Goal: Entertainment & Leisure: Browse casually

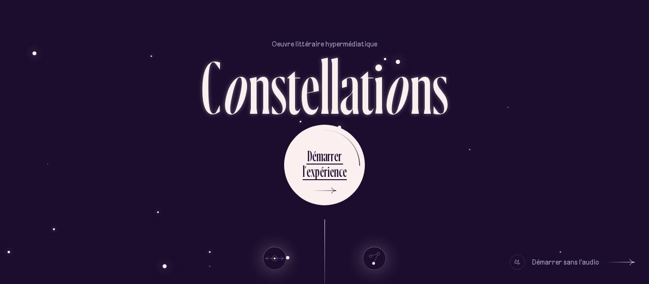
click at [567, 235] on div "Défilez pour parcourir les quartiers Découvrez les étoiles Une expérience audit…" at bounding box center [325, 252] width 556 height 65
click at [613, 259] on icon at bounding box center [622, 262] width 28 height 71
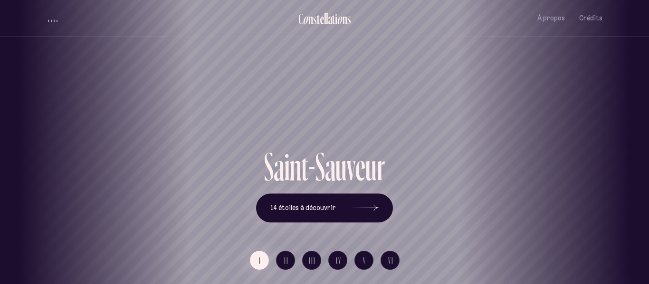
click at [330, 142] on div "Saint-Sauveur" at bounding box center [324, 113] width 634 height 68
click at [321, 208] on span "14 étoiles à découvrir" at bounding box center [303, 208] width 66 height 8
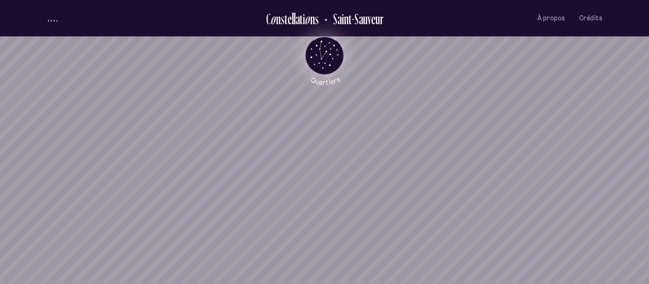
click at [324, 63] on icon "Quartiers" at bounding box center [325, 71] width 56 height 29
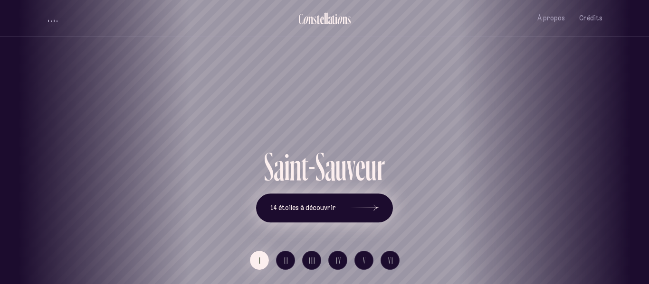
click at [337, 207] on button "14 étoiles à découvrir" at bounding box center [324, 208] width 137 height 29
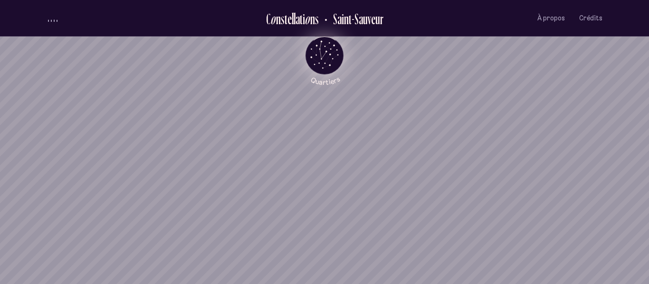
click at [325, 58] on icon "Quartiers" at bounding box center [325, 71] width 56 height 29
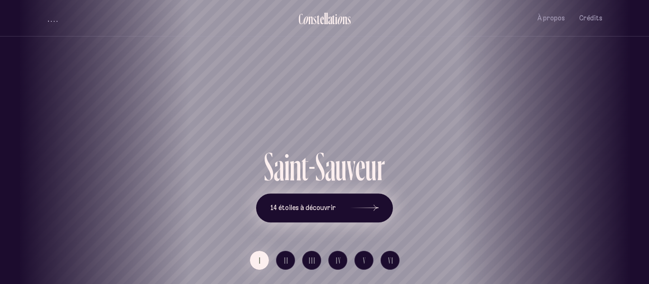
click at [295, 199] on button "14 étoiles à découvrir" at bounding box center [324, 208] width 137 height 29
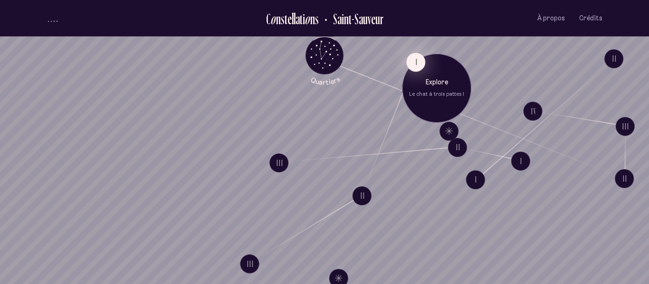
click at [414, 60] on button "I" at bounding box center [415, 62] width 19 height 19
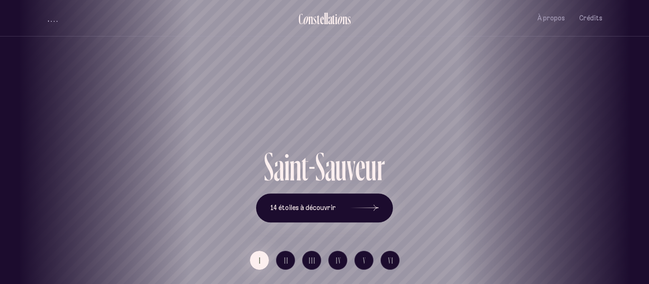
click at [53, 19] on div "volume audio" at bounding box center [52, 20] width 9 height 2
click at [53, 19] on div "volume audio" at bounding box center [52, 18] width 9 height 7
click at [53, 19] on div "volume audio" at bounding box center [52, 20] width 9 height 2
click at [336, 215] on button "14 étoiles à découvrir" at bounding box center [324, 208] width 137 height 29
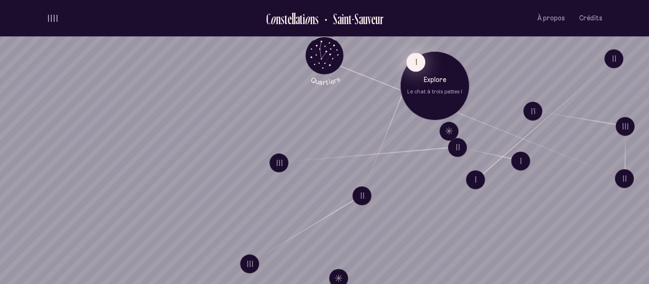
click at [418, 66] on button "I" at bounding box center [415, 62] width 19 height 19
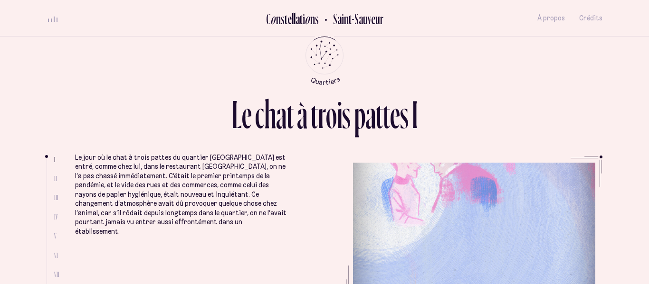
click at [54, 179] on span "II" at bounding box center [55, 179] width 3 height 8
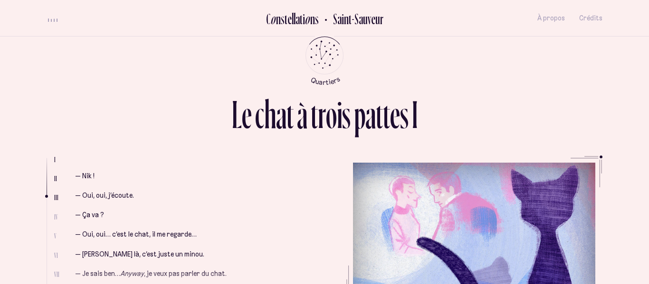
scroll to position [488, 0]
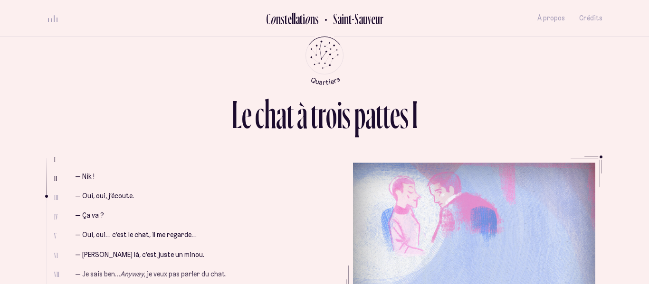
click at [231, 211] on p "— Ça va ?" at bounding box center [180, 215] width 211 height 9
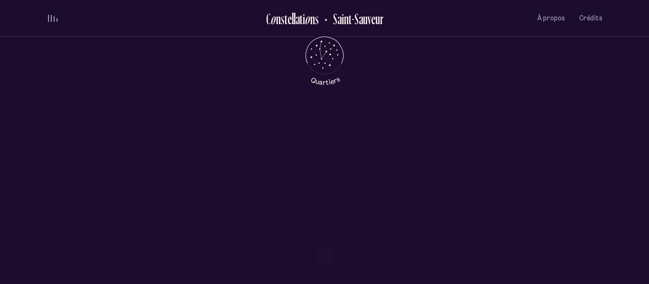
scroll to position [360, 0]
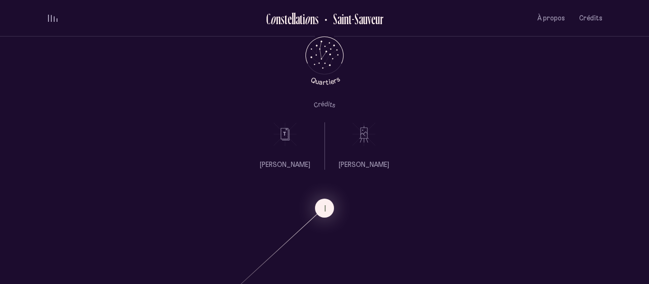
click at [55, 16] on div "volume audio" at bounding box center [52, 18] width 9 height 7
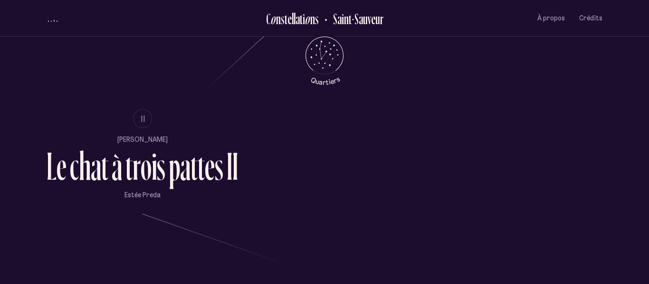
scroll to position [589, 0]
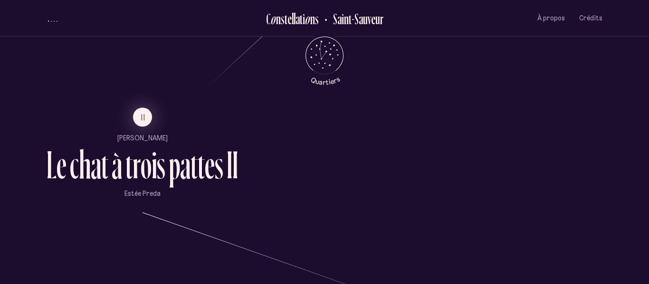
click at [140, 148] on div "r" at bounding box center [136, 164] width 8 height 39
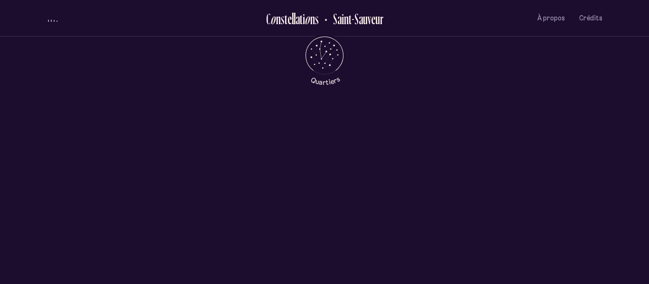
scroll to position [0, 0]
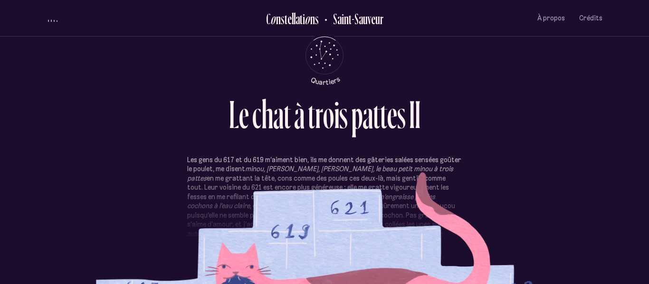
click at [285, 233] on p "Les gens du 617 et du 619 m’aiment bien, ils me donnent des gâteries salées sen…" at bounding box center [324, 216] width 274 height 121
click at [344, 213] on p "Les gens du 617 et du 619 m’aiment bien, ils me donnent des gâteries salées sen…" at bounding box center [324, 216] width 274 height 121
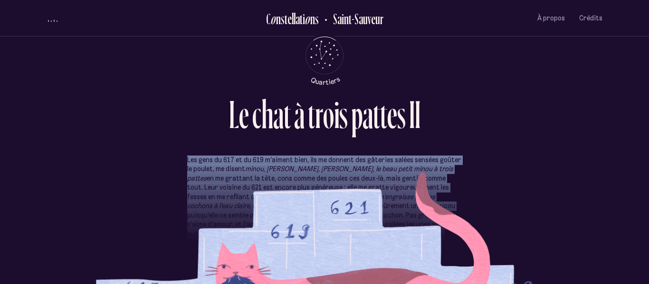
click at [354, 210] on p "Les gens du 617 et du 619 m’aiment bien, ils me donnent des gâteries salées sen…" at bounding box center [324, 216] width 274 height 121
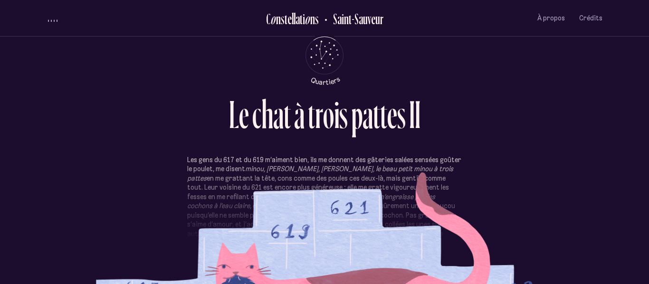
click at [53, 18] on button "volume audio" at bounding box center [53, 18] width 12 height 10
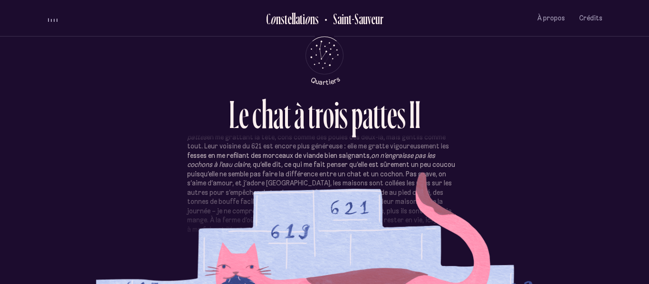
scroll to position [42, 0]
click at [51, 16] on div "volume audio" at bounding box center [52, 18] width 9 height 7
click at [51, 16] on button "volume audio" at bounding box center [53, 18] width 12 height 10
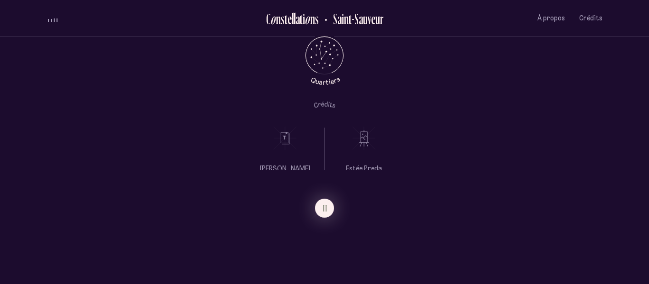
scroll to position [0, 0]
click at [49, 17] on div "volume audio" at bounding box center [52, 18] width 9 height 7
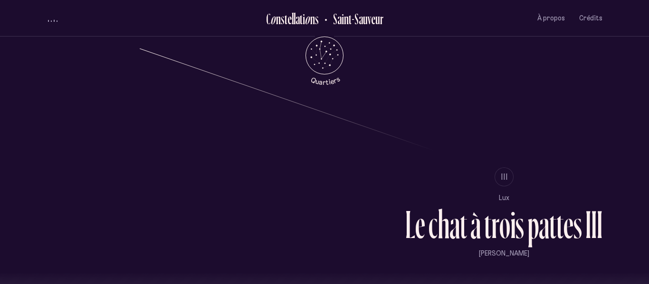
scroll to position [766, 0]
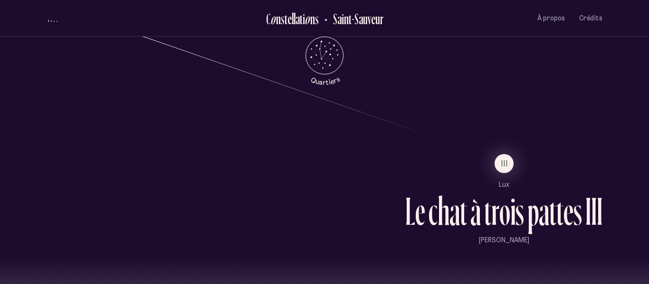
click at [507, 206] on div "o" at bounding box center [504, 211] width 11 height 39
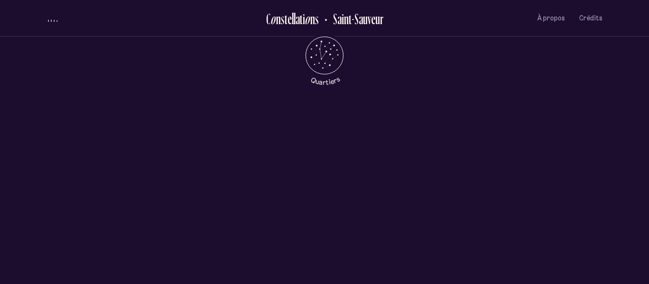
scroll to position [0, 0]
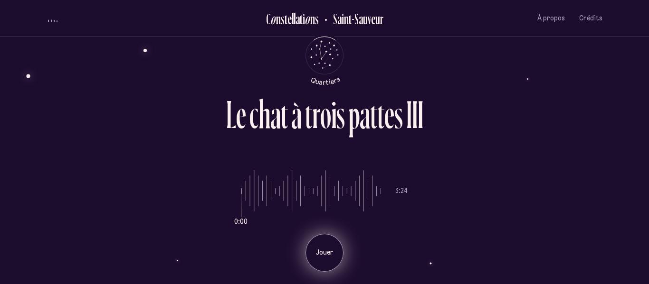
click at [319, 246] on div "Jouer" at bounding box center [324, 253] width 38 height 38
click at [326, 256] on p "Pause" at bounding box center [324, 252] width 24 height 9
click at [318, 250] on p "Jouer" at bounding box center [324, 252] width 24 height 9
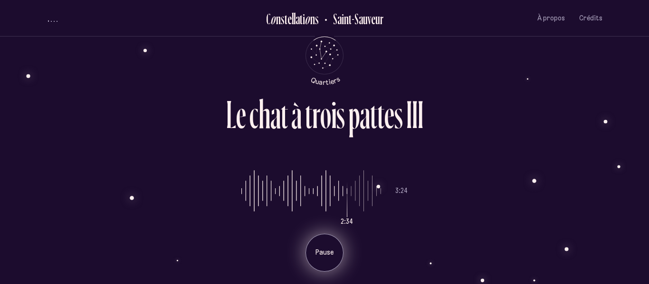
click at [325, 245] on div "Pause" at bounding box center [324, 253] width 38 height 38
click at [323, 246] on div "Jouer" at bounding box center [324, 253] width 38 height 38
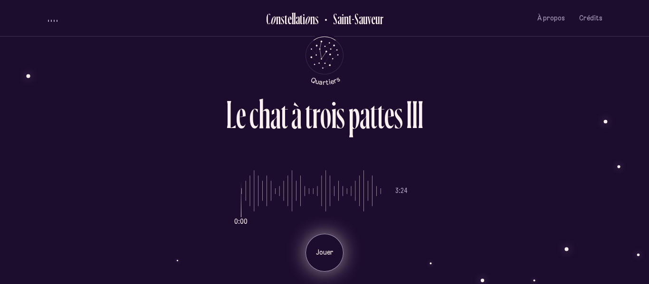
click at [322, 257] on p "Jouer" at bounding box center [324, 252] width 24 height 9
click at [371, 198] on input "range" at bounding box center [311, 191] width 140 height 71
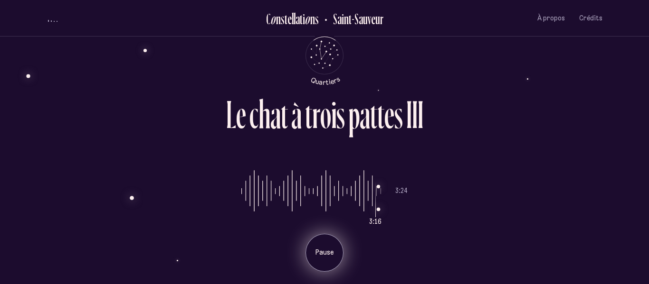
click at [366, 199] on input "range" at bounding box center [311, 191] width 140 height 71
click at [364, 199] on input "range" at bounding box center [311, 191] width 140 height 71
type input "***"
click at [362, 199] on input "range" at bounding box center [311, 191] width 140 height 71
click at [319, 259] on div "Pause" at bounding box center [324, 253] width 38 height 38
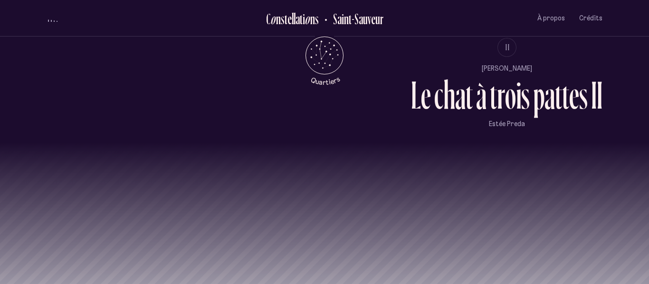
scroll to position [884, 0]
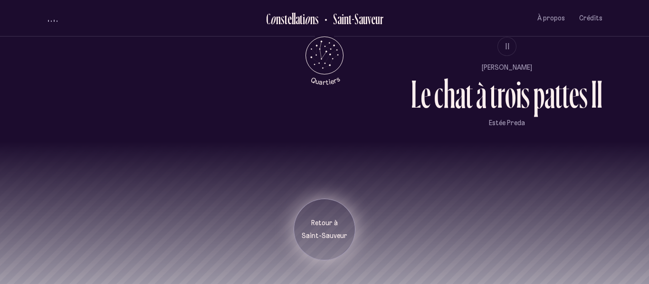
click at [321, 250] on div "Retour à [GEOGRAPHIC_DATA]" at bounding box center [324, 230] width 62 height 62
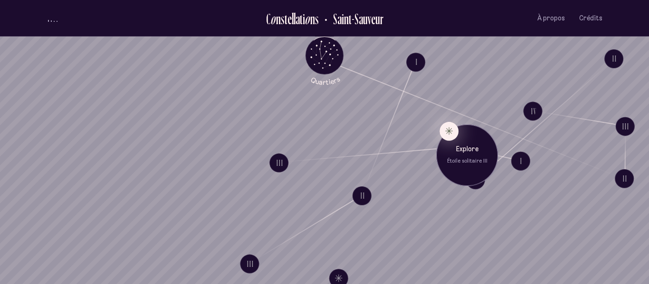
click at [445, 130] on button "Explore Étoile solitaire III" at bounding box center [448, 131] width 19 height 19
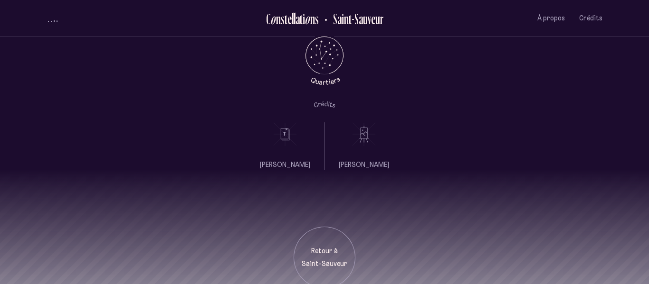
scroll to position [388, 0]
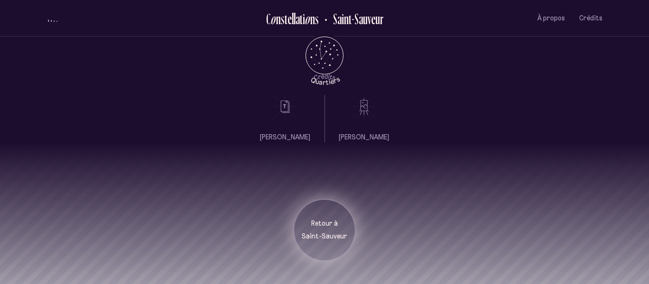
click at [323, 222] on p "Retour à" at bounding box center [324, 223] width 47 height 9
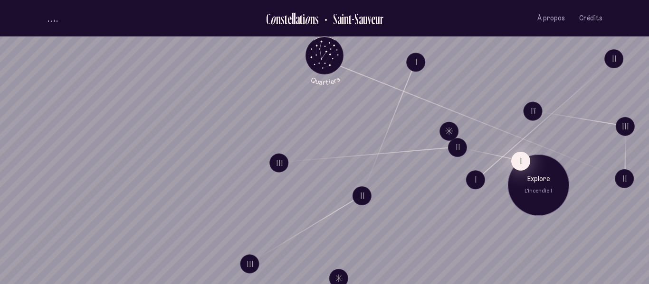
click at [518, 159] on button "I" at bounding box center [520, 160] width 19 height 19
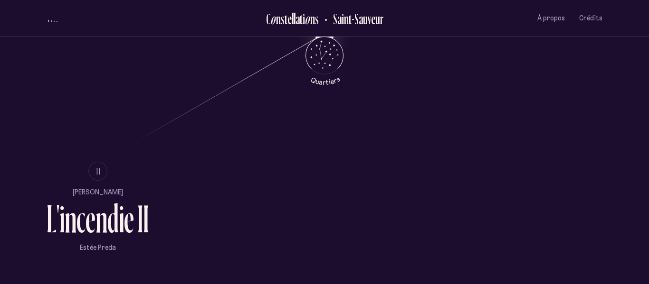
scroll to position [537, 0]
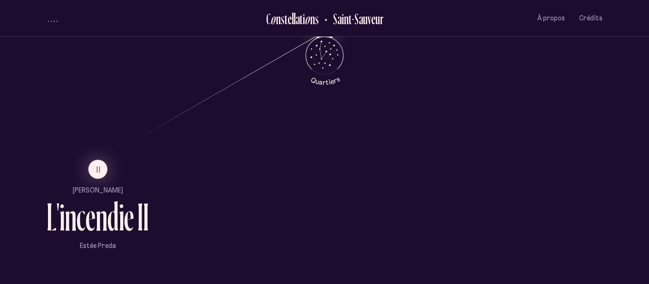
click at [113, 206] on div "d" at bounding box center [112, 217] width 11 height 39
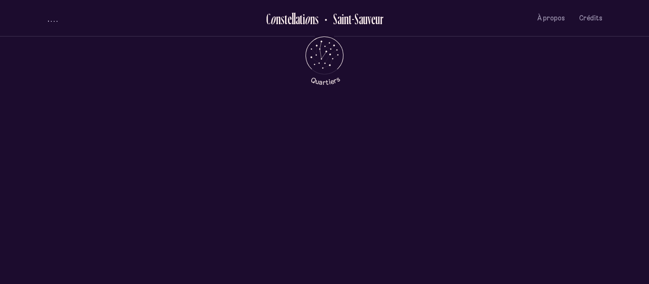
scroll to position [0, 0]
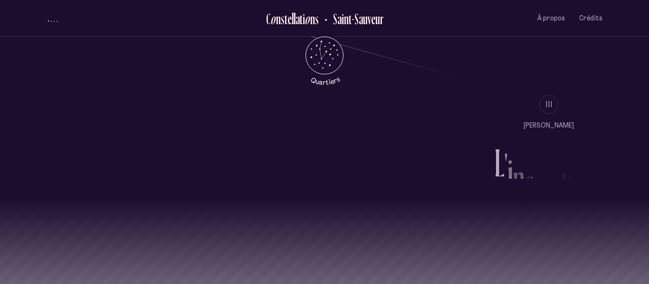
scroll to position [833, 0]
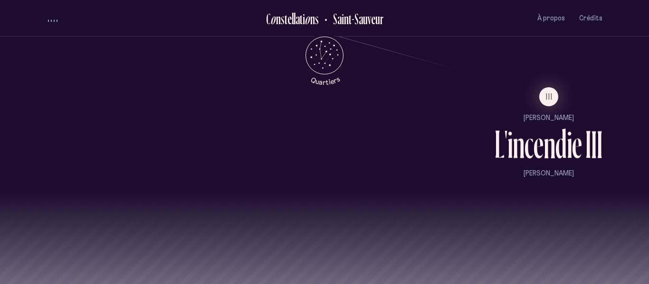
click at [544, 130] on div "n" at bounding box center [549, 144] width 12 height 39
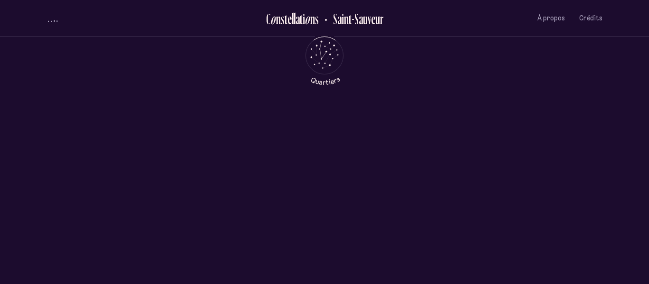
scroll to position [0, 0]
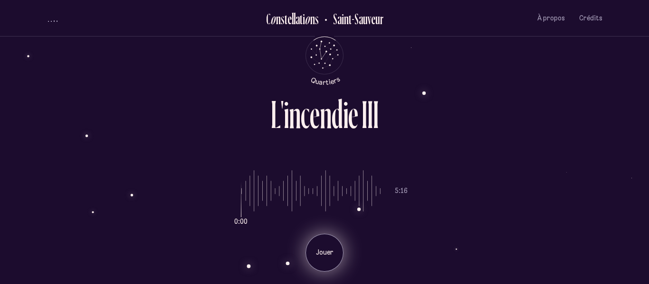
click at [319, 250] on p "Jouer" at bounding box center [324, 252] width 24 height 9
click at [319, 250] on p "Pause" at bounding box center [324, 252] width 24 height 9
